Goal: Task Accomplishment & Management: Use online tool/utility

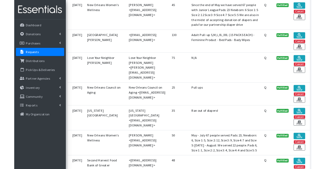
scroll to position [472, 0]
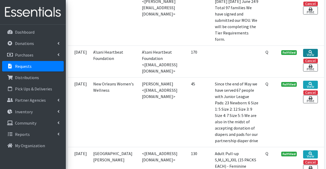
click at [313, 57] on link "View" at bounding box center [310, 53] width 14 height 8
click at [314, 14] on link "Print" at bounding box center [310, 10] width 14 height 8
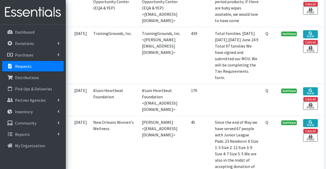
scroll to position [364, 0]
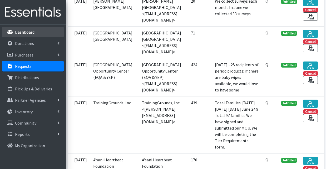
click at [32, 32] on p "Dashboard" at bounding box center [24, 32] width 19 height 5
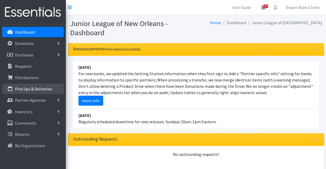
click at [33, 90] on p "Pick Ups & Deliveries" at bounding box center [33, 88] width 37 height 5
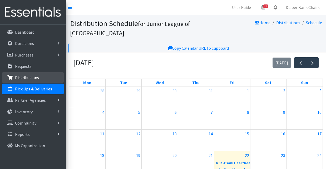
click at [34, 79] on p "Distributions" at bounding box center [27, 77] width 24 height 5
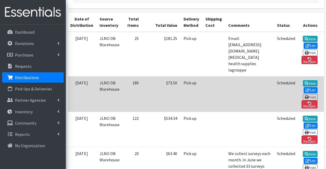
scroll to position [0, 121]
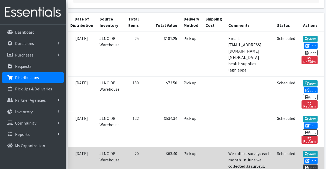
click at [310, 165] on link "Print" at bounding box center [310, 168] width 15 height 6
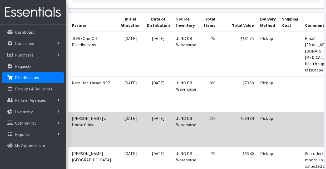
scroll to position [0, 16]
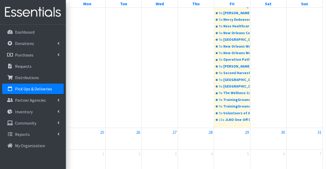
scroll to position [232, 0]
